Goal: Information Seeking & Learning: Find specific fact

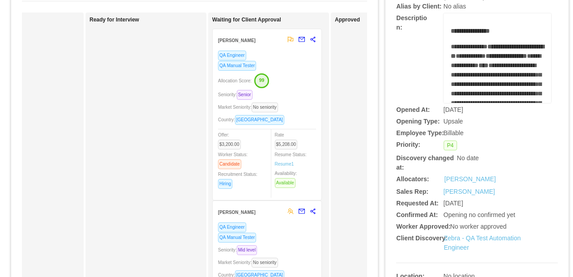
scroll to position [90, 0]
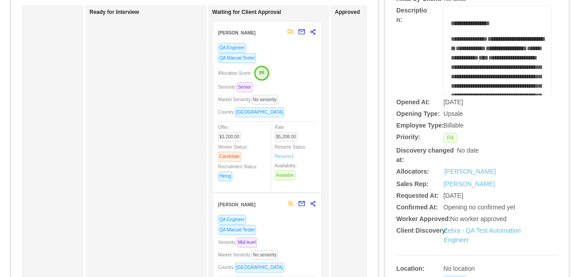
click at [297, 112] on div "Country: Brazil" at bounding box center [267, 112] width 98 height 10
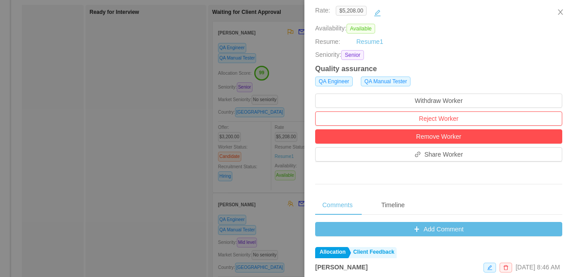
scroll to position [248, 0]
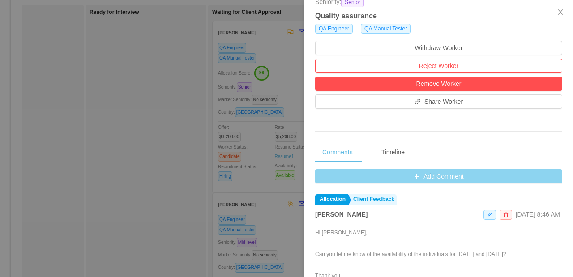
click at [446, 174] on button "Add Comment" at bounding box center [438, 176] width 247 height 14
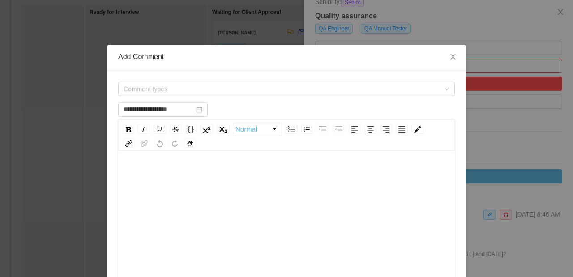
click at [290, 193] on div "rdw-editor" at bounding box center [286, 244] width 323 height 157
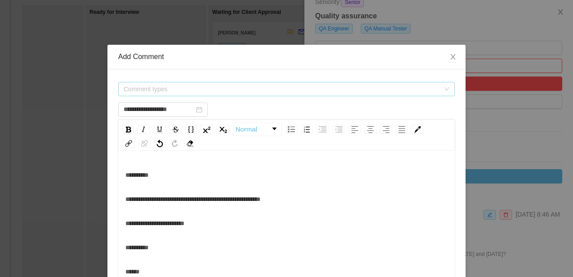
click at [207, 90] on span "Comment types" at bounding box center [282, 89] width 316 height 9
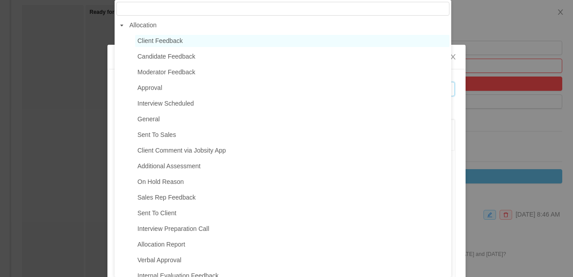
click at [186, 45] on span "Client Feedback" at bounding box center [292, 41] width 314 height 12
type input "**********"
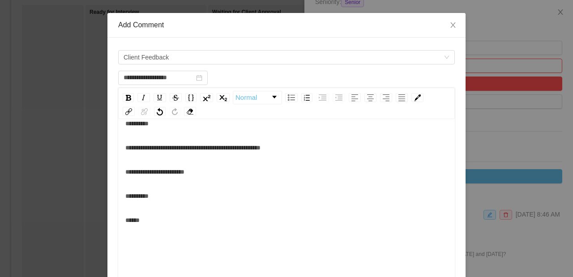
scroll to position [40, 0]
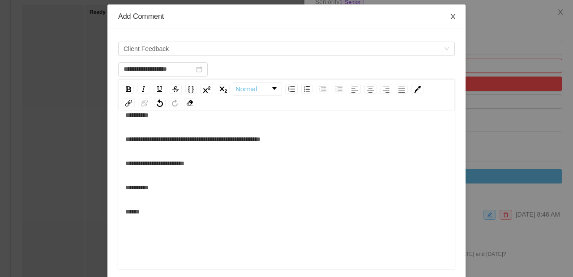
click at [449, 17] on icon "icon: close" at bounding box center [452, 16] width 7 height 7
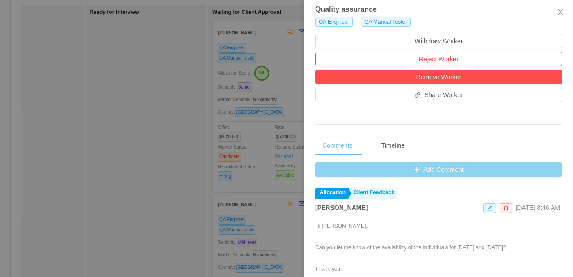
scroll to position [276, 0]
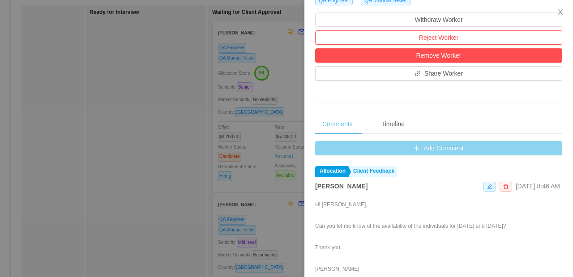
click at [426, 148] on button "Add Comment" at bounding box center [438, 148] width 247 height 14
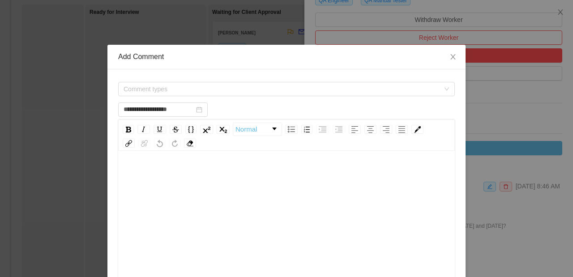
click at [253, 169] on div "rdw-editor" at bounding box center [286, 175] width 323 height 18
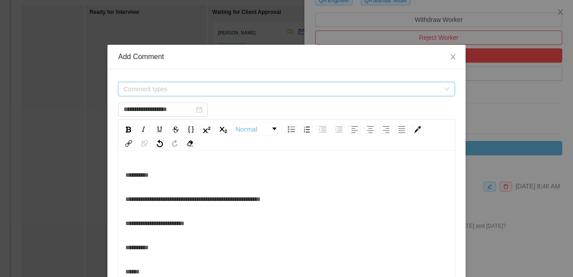
click at [219, 88] on span "Comment types" at bounding box center [282, 89] width 316 height 9
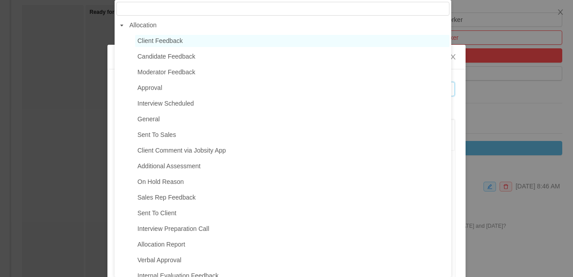
click at [179, 38] on span "Client Feedback" at bounding box center [159, 40] width 45 height 7
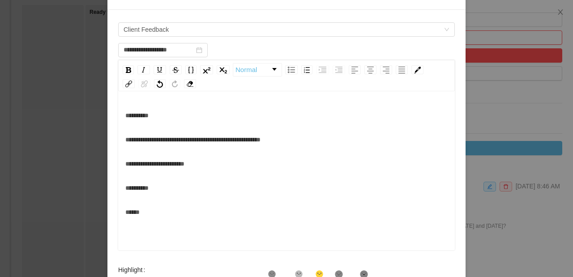
scroll to position [165, 0]
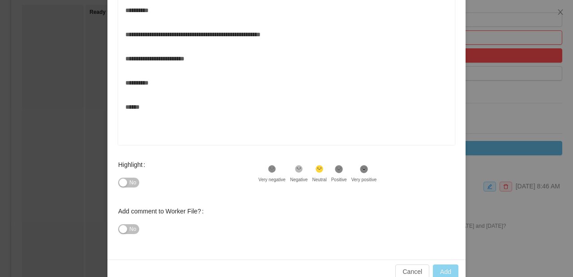
click at [438, 268] on button "Add" at bounding box center [446, 272] width 26 height 14
click at [244, 125] on div "**********" at bounding box center [286, 79] width 323 height 157
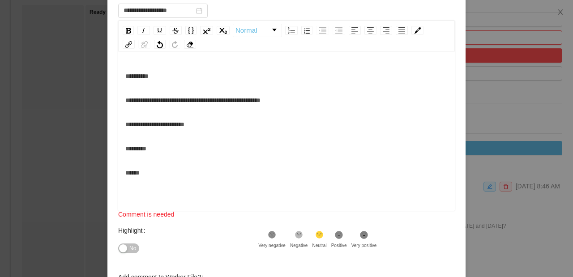
scroll to position [0, 0]
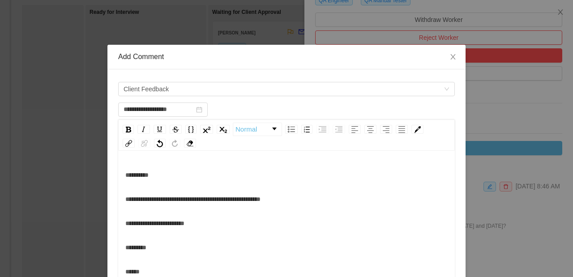
click at [185, 174] on div "**********" at bounding box center [286, 175] width 323 height 18
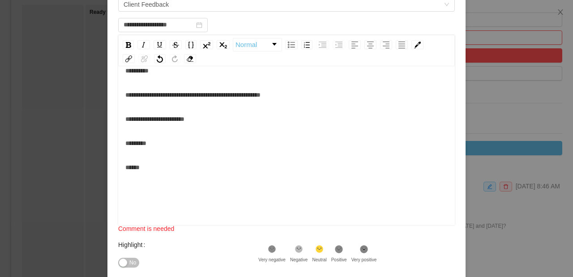
scroll to position [157, 0]
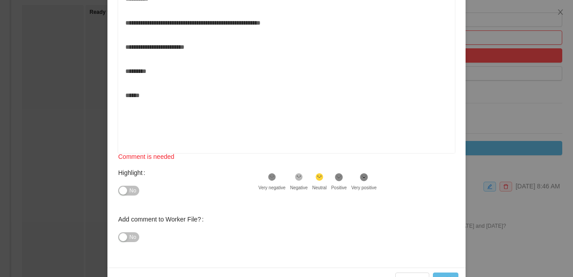
click at [218, 101] on div "******" at bounding box center [286, 95] width 323 height 18
type input "**********"
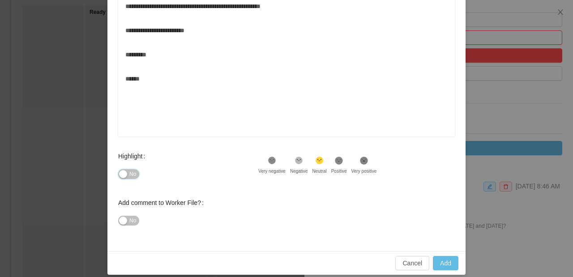
scroll to position [174, 0]
click at [437, 264] on button "Add" at bounding box center [446, 263] width 26 height 14
type input "**********"
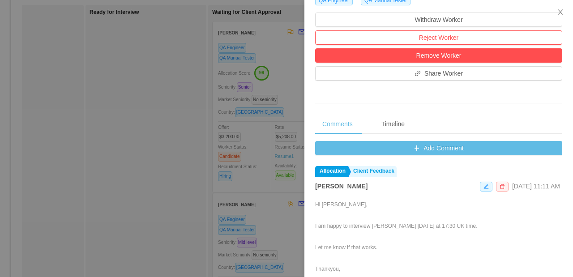
click at [155, 103] on div at bounding box center [286, 138] width 573 height 277
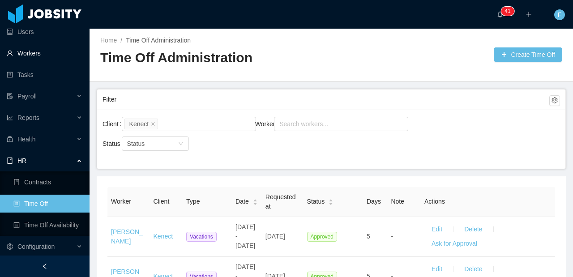
scroll to position [92, 0]
click at [36, 57] on link "Workers" at bounding box center [45, 53] width 76 height 18
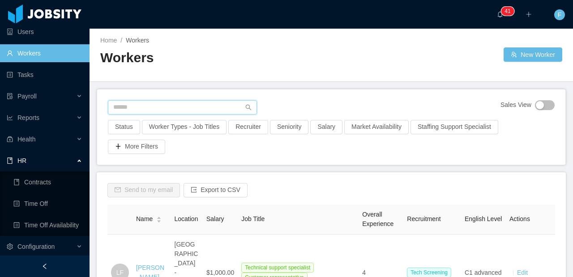
click at [182, 103] on input "text" at bounding box center [182, 107] width 149 height 14
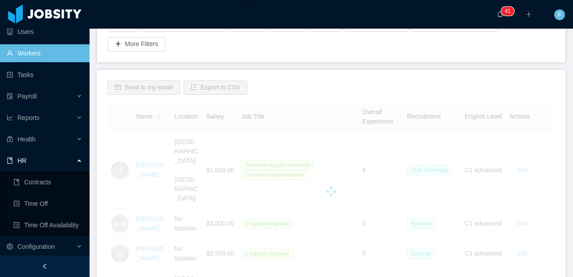
scroll to position [78, 0]
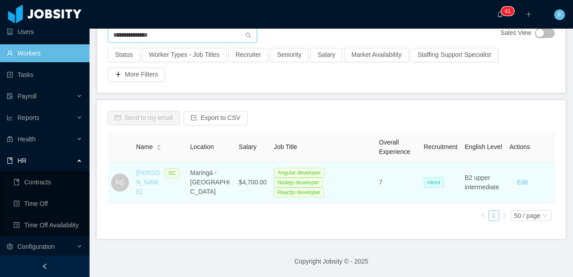
type input "**********"
click at [147, 177] on link "[PERSON_NAME]" at bounding box center [148, 182] width 24 height 26
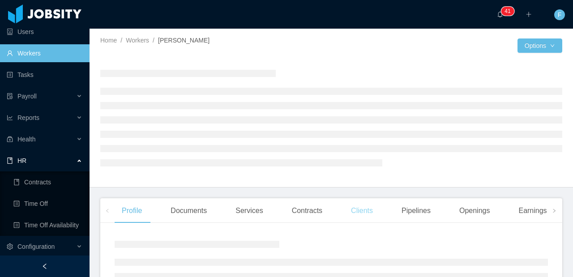
click at [360, 209] on div "Clients" at bounding box center [362, 210] width 36 height 25
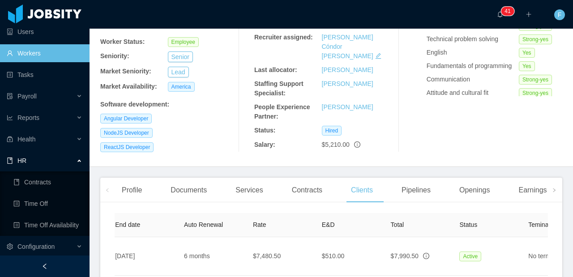
scroll to position [0, 469]
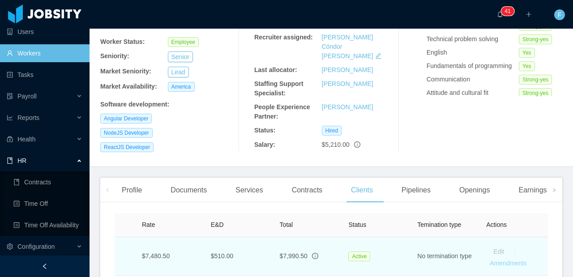
click at [495, 260] on link "Amendments" at bounding box center [508, 263] width 37 height 7
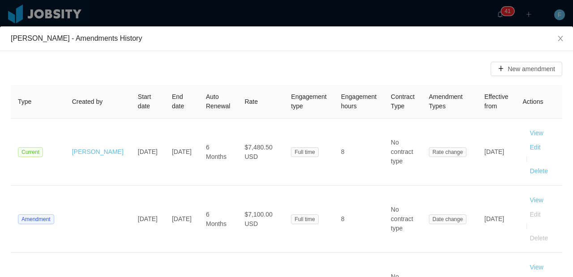
scroll to position [10, 0]
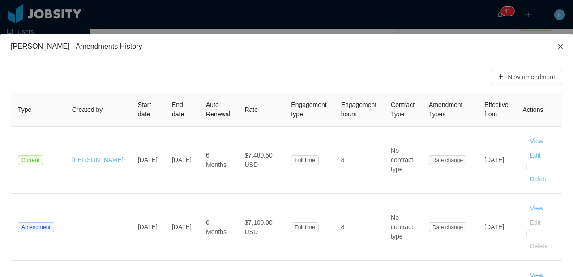
click at [558, 47] on icon "icon: close" at bounding box center [560, 46] width 5 height 5
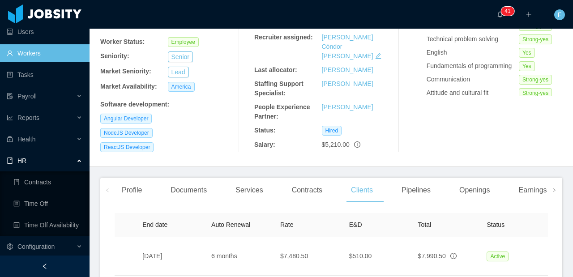
scroll to position [0, 325]
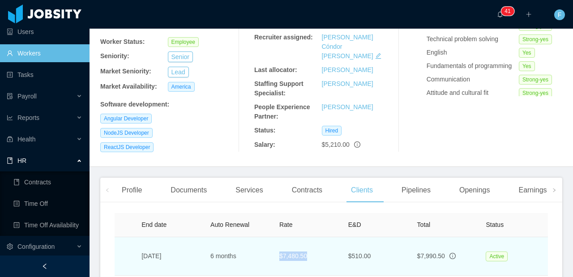
drag, startPoint x: 290, startPoint y: 239, endPoint x: 272, endPoint y: 238, distance: 18.0
click at [272, 238] on td "$7,480.50" at bounding box center [306, 256] width 69 height 38
copy td "$7,480.50"
drag, startPoint x: 447, startPoint y: 236, endPoint x: 416, endPoint y: 237, distance: 30.5
click at [417, 252] on span "$7,990.50" at bounding box center [431, 255] width 28 height 7
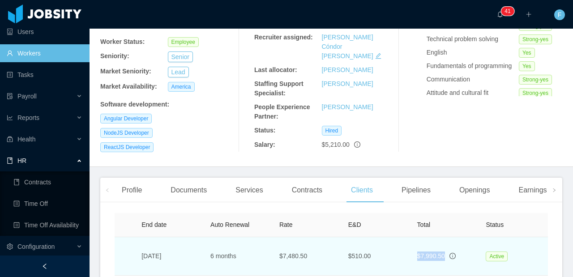
copy span "$7,990.50"
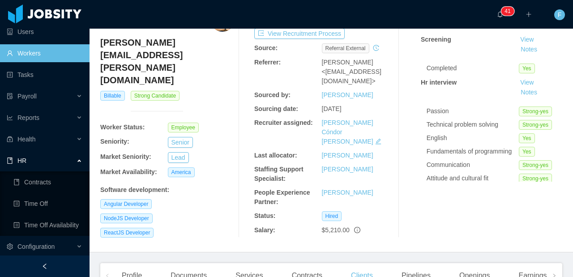
scroll to position [0, 0]
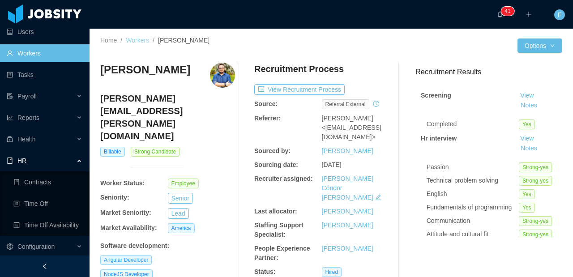
click at [133, 40] on link "Workers" at bounding box center [137, 40] width 23 height 7
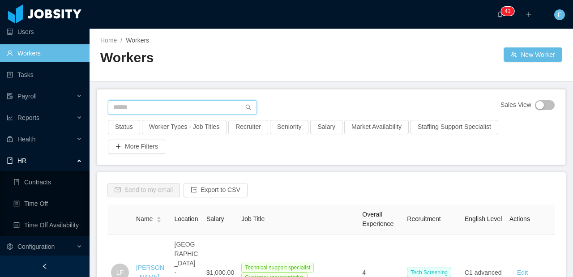
click at [175, 102] on input "text" at bounding box center [182, 107] width 149 height 14
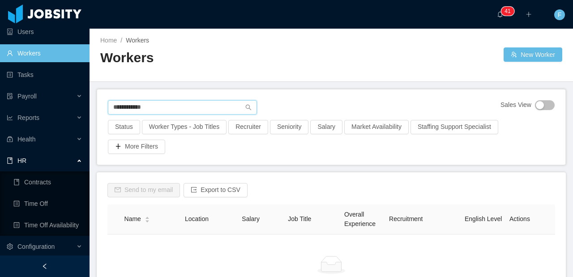
type input "**********"
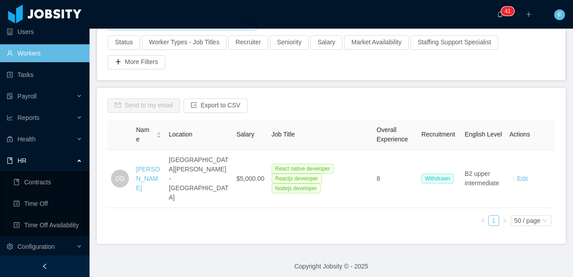
scroll to position [86, 0]
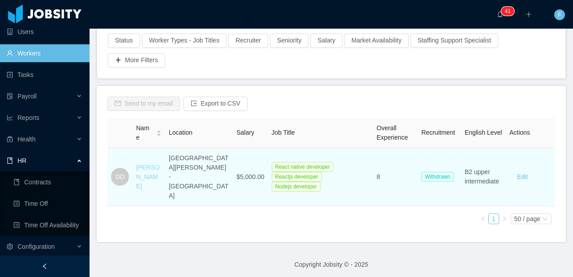
click at [140, 177] on link "[PERSON_NAME]" at bounding box center [148, 177] width 24 height 26
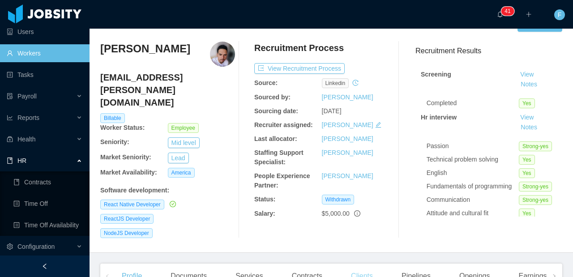
scroll to position [144, 0]
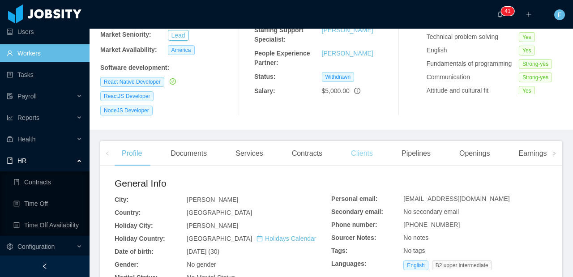
click at [369, 150] on div "Clients" at bounding box center [362, 153] width 36 height 25
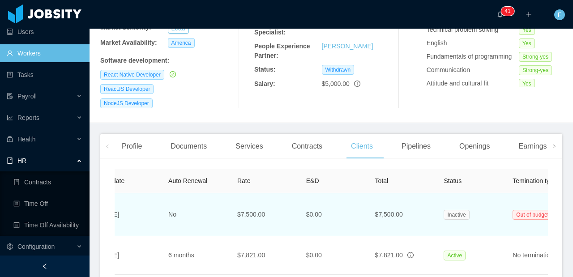
scroll to position [204, 0]
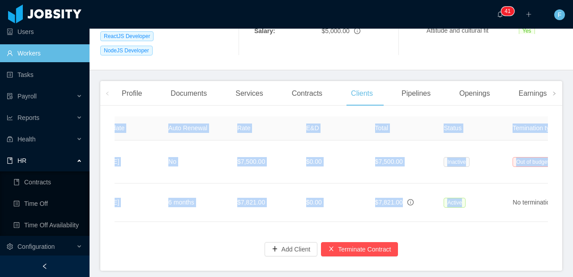
drag, startPoint x: 447, startPoint y: 212, endPoint x: 458, endPoint y: 214, distance: 10.5
click at [458, 214] on div "Name Contract type City Engagement type Start date End date Auto Renewal Rate E…" at bounding box center [331, 169] width 433 height 106
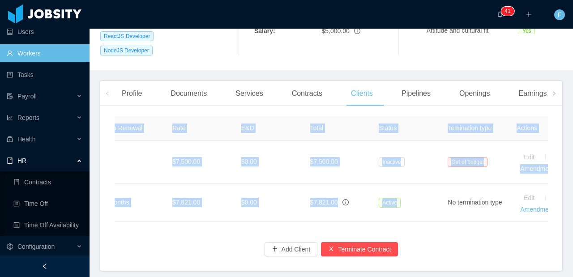
scroll to position [0, 469]
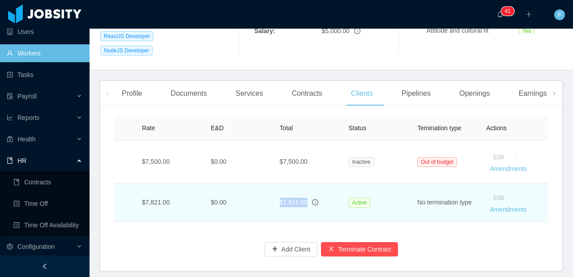
drag, startPoint x: 303, startPoint y: 193, endPoint x: 271, endPoint y: 197, distance: 31.5
click at [273, 197] on td "$7,821.00" at bounding box center [307, 203] width 69 height 38
copy span "$7,821.00"
click at [505, 206] on link "Amendments" at bounding box center [508, 209] width 37 height 7
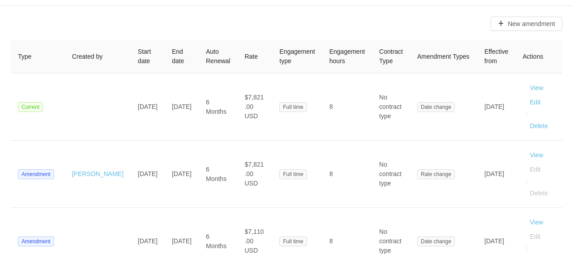
scroll to position [66, 0]
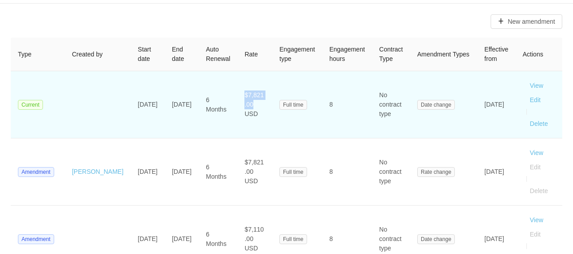
drag, startPoint x: 244, startPoint y: 103, endPoint x: 212, endPoint y: 102, distance: 31.8
click at [237, 102] on td "$7,821.00 USD" at bounding box center [254, 104] width 35 height 67
copy span "$7,821.00"
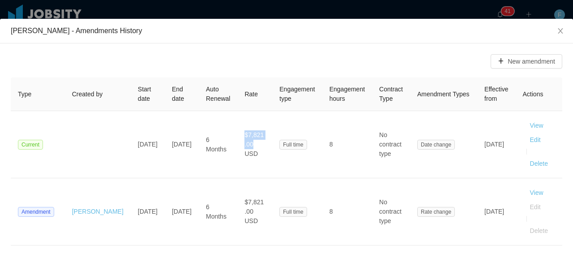
scroll to position [0, 0]
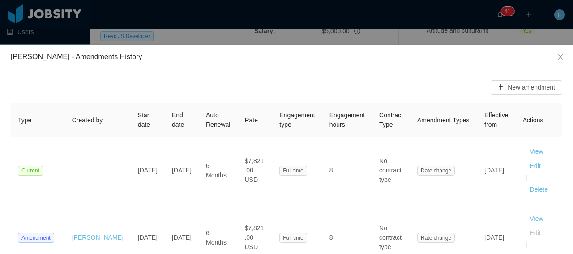
click at [296, 25] on div "[PERSON_NAME] - Amendments History New amendment Type Created by Start date End…" at bounding box center [286, 127] width 573 height 254
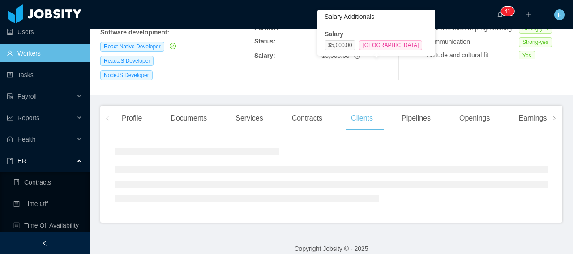
scroll to position [204, 0]
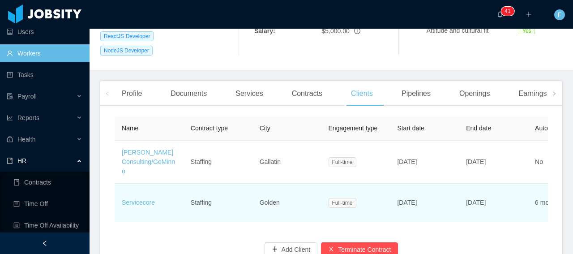
click at [138, 197] on td "Servicecore" at bounding box center [149, 203] width 69 height 38
click at [140, 199] on link "Servicecore" at bounding box center [138, 202] width 33 height 7
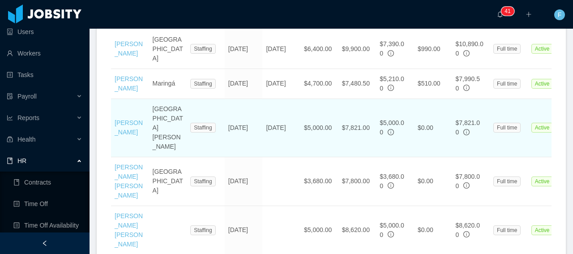
scroll to position [402, 0]
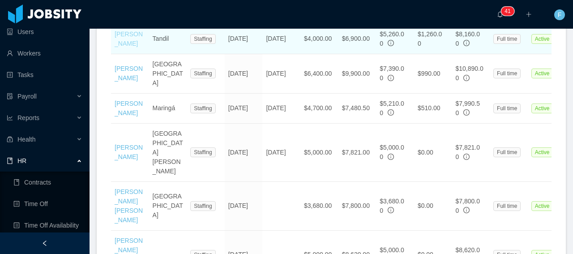
click at [123, 47] on link "[PERSON_NAME]" at bounding box center [129, 38] width 28 height 17
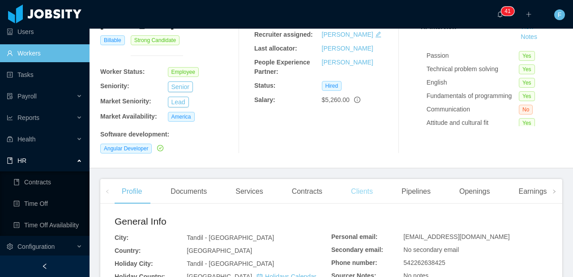
click at [362, 179] on div "Clients" at bounding box center [362, 191] width 36 height 25
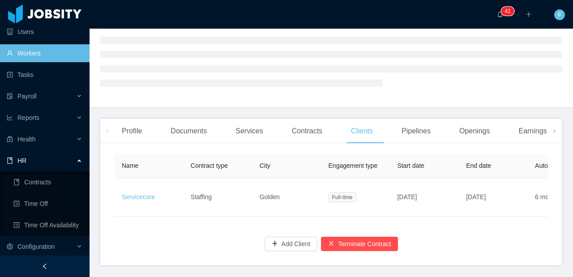
scroll to position [111, 0]
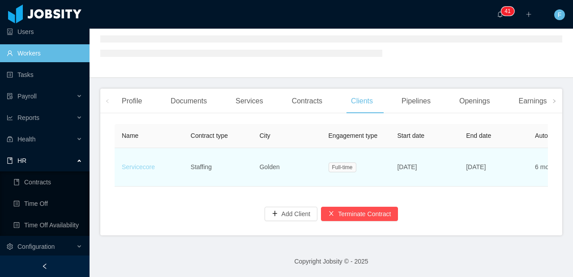
click at [152, 167] on link "Servicecore" at bounding box center [138, 166] width 33 height 7
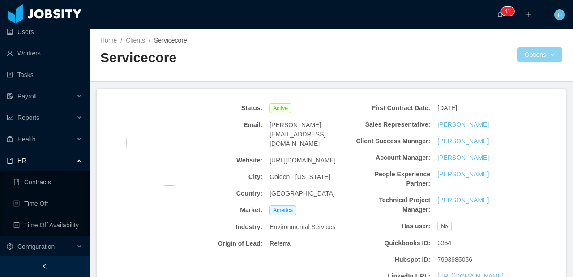
click at [535, 56] on button "Options" at bounding box center [539, 54] width 45 height 14
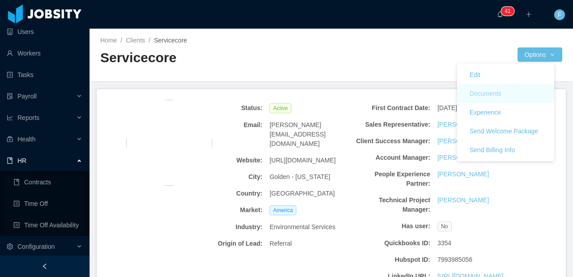
click at [489, 98] on button "Documents" at bounding box center [485, 93] width 46 height 14
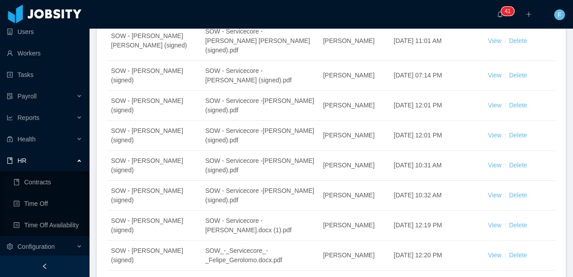
scroll to position [306, 0]
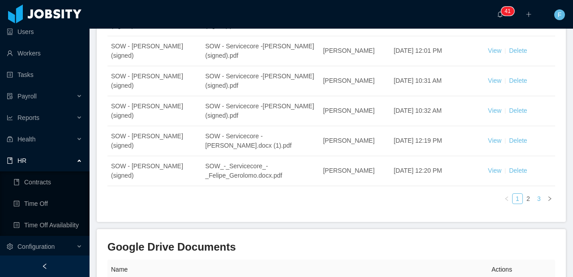
click at [534, 194] on link "3" at bounding box center [539, 199] width 10 height 10
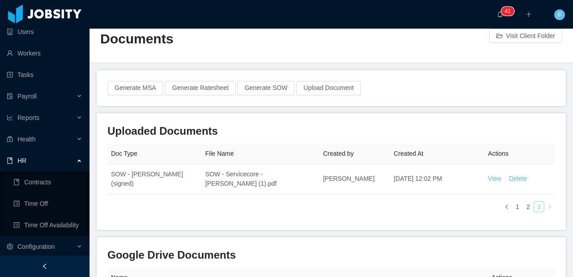
scroll to position [18, 0]
click at [523, 206] on link "2" at bounding box center [528, 207] width 10 height 10
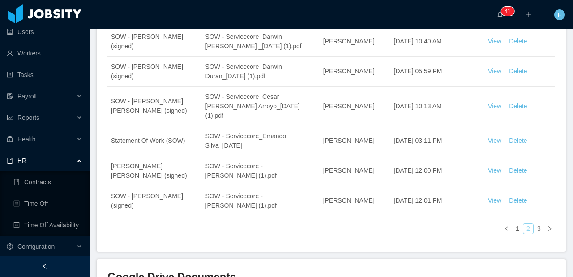
scroll to position [277, 0]
click at [513, 223] on link "1" at bounding box center [518, 228] width 10 height 10
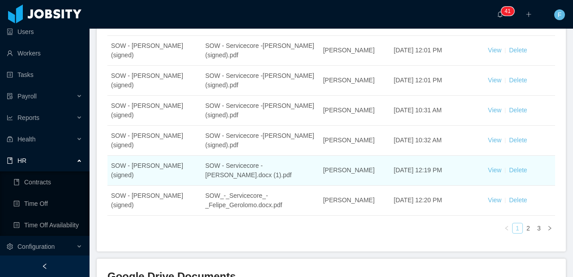
scroll to position [93, 0]
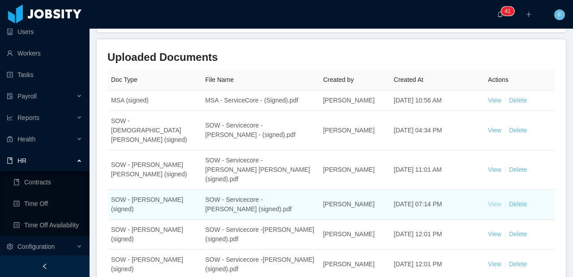
click at [492, 201] on link "View" at bounding box center [494, 204] width 13 height 7
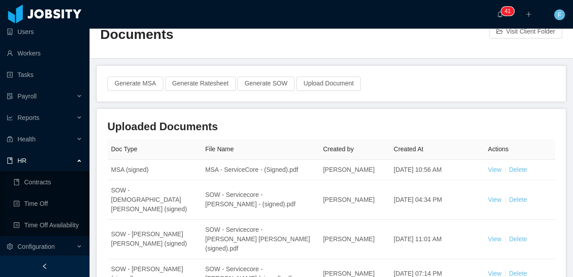
scroll to position [0, 0]
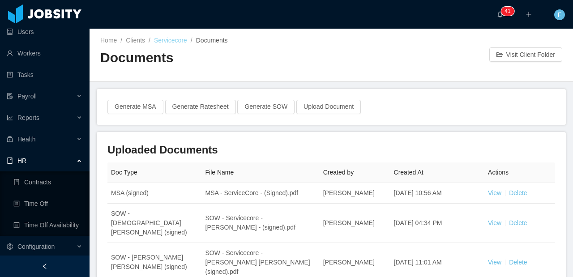
click at [174, 41] on link "Servicecore" at bounding box center [170, 40] width 33 height 7
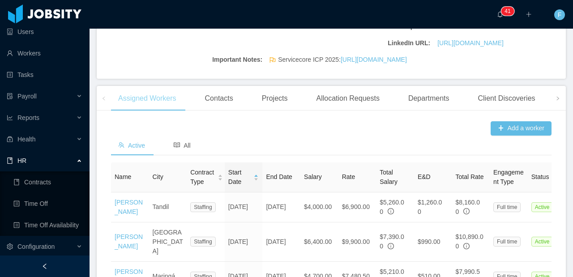
scroll to position [415, 0]
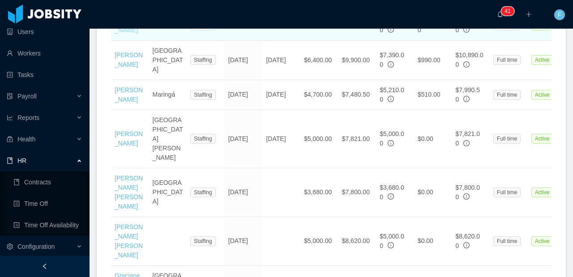
click at [125, 34] on link "[PERSON_NAME]" at bounding box center [129, 25] width 28 height 17
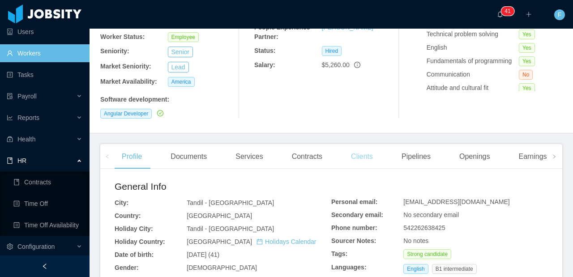
click at [370, 144] on div "Clients" at bounding box center [362, 156] width 36 height 25
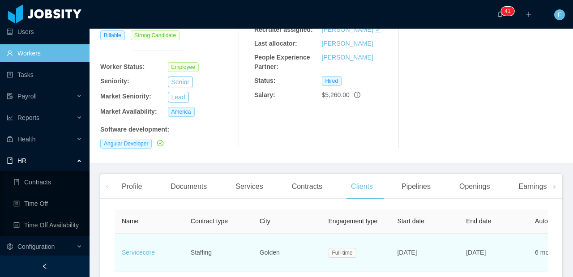
scroll to position [145, 0]
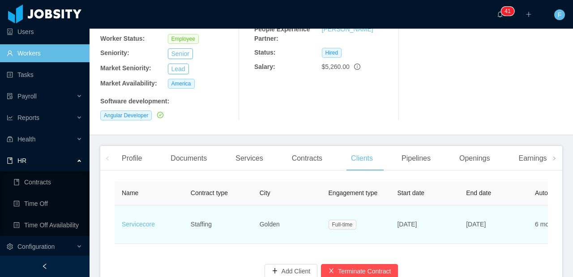
click at [218, 205] on td "Staffing" at bounding box center [218, 224] width 69 height 38
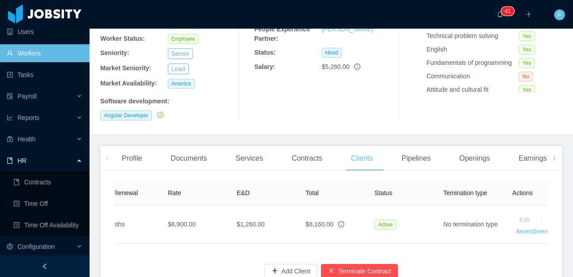
scroll to position [0, 469]
